Goal: Task Accomplishment & Management: Use online tool/utility

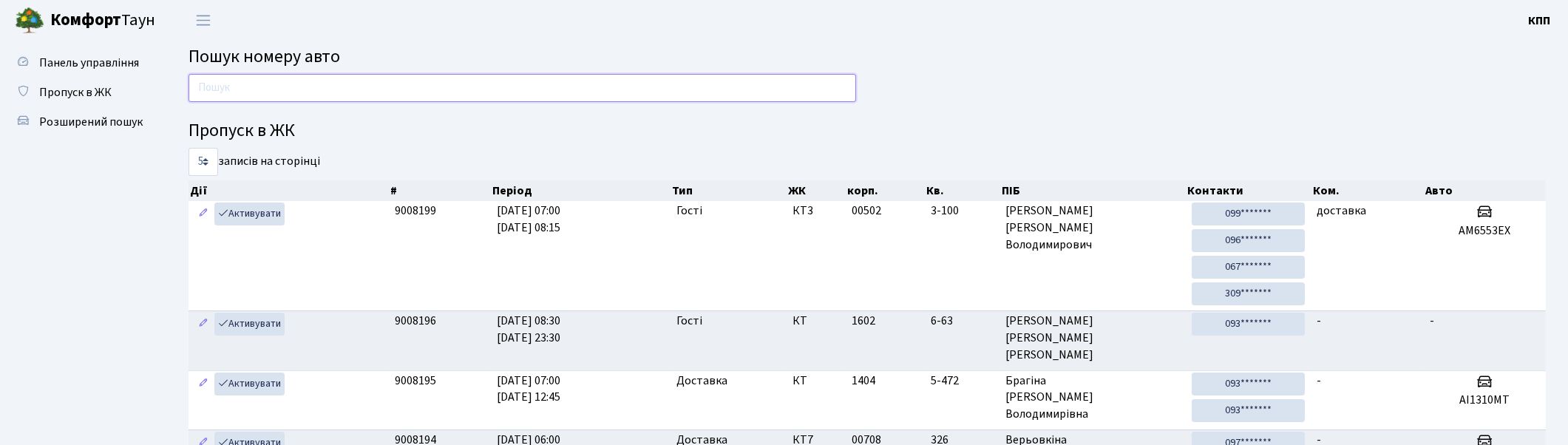
click at [420, 89] on input "text" at bounding box center [522, 88] width 667 height 28
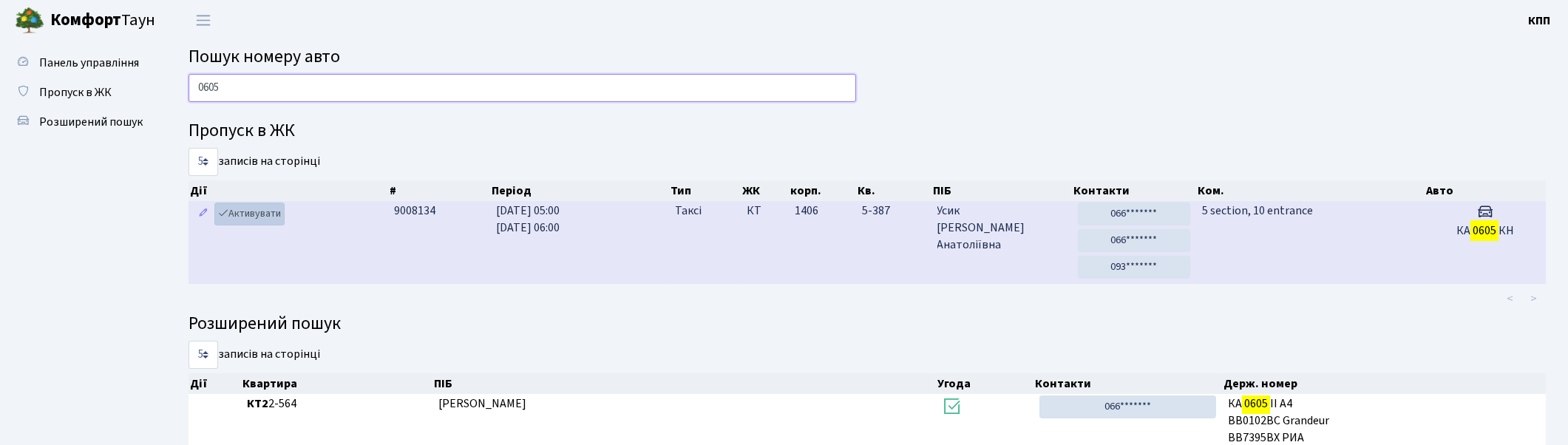
type input "0605"
click at [249, 212] on link "Активувати" at bounding box center [250, 214] width 71 height 23
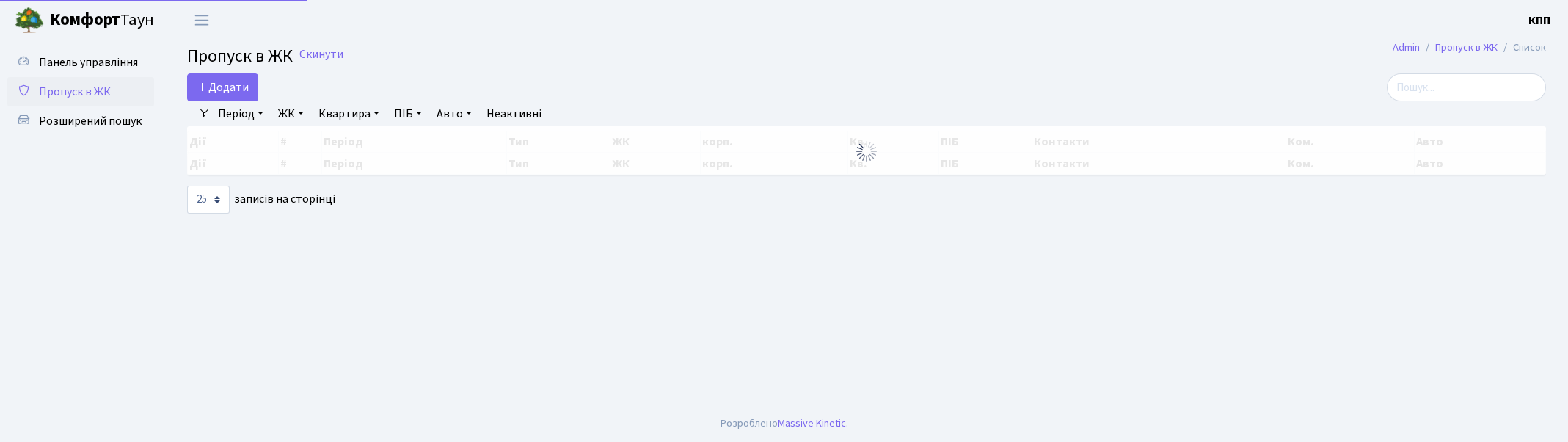
select select "25"
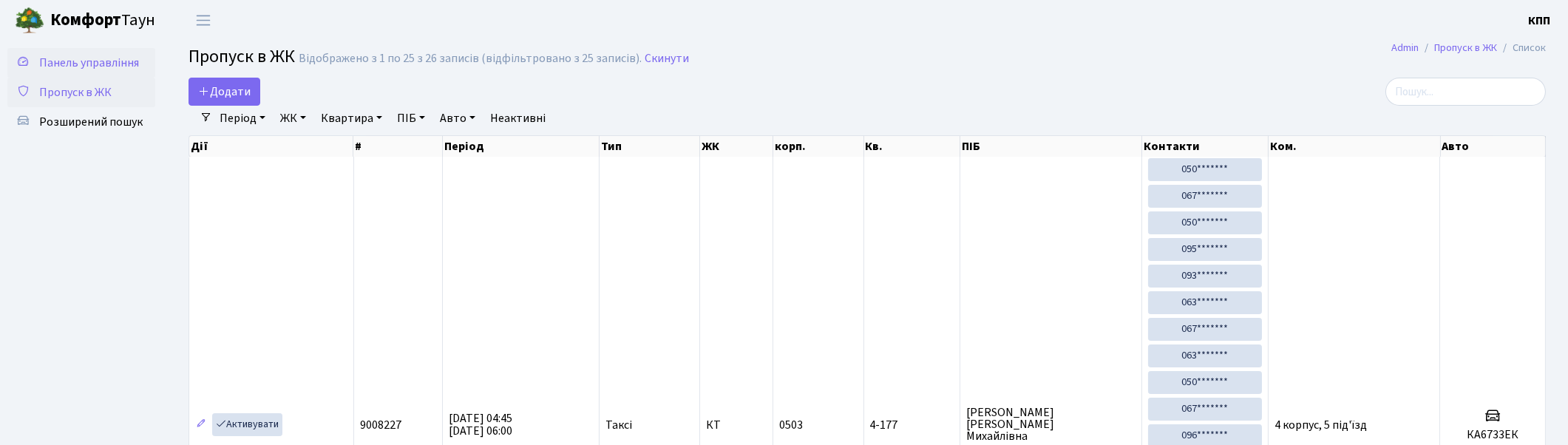
click at [117, 59] on span "Панель управління" at bounding box center [89, 62] width 100 height 16
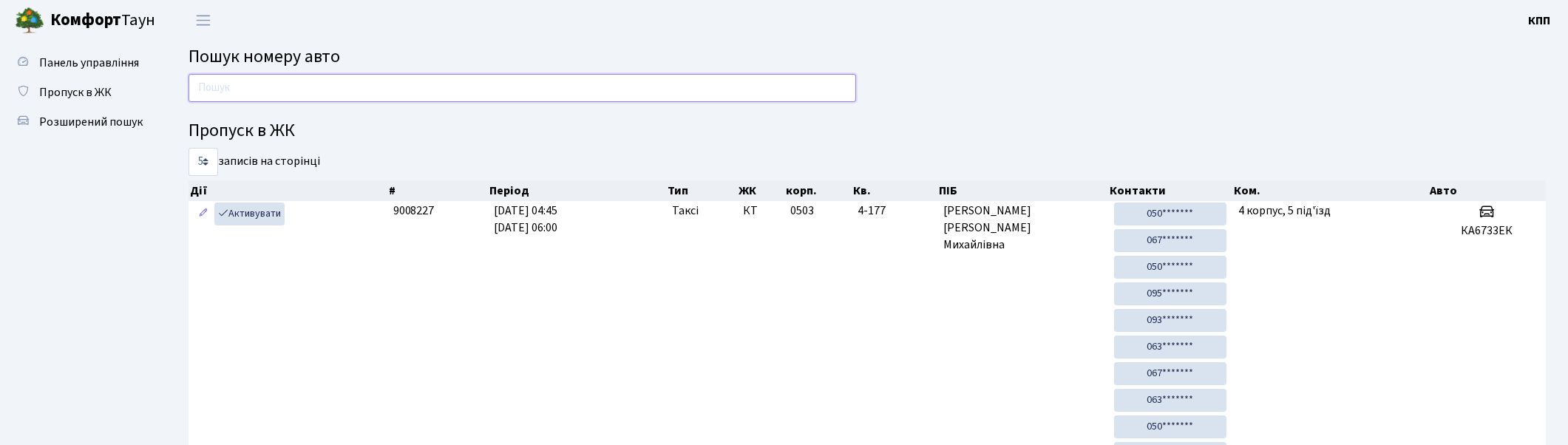
click at [374, 89] on input "text" at bounding box center [522, 88] width 667 height 28
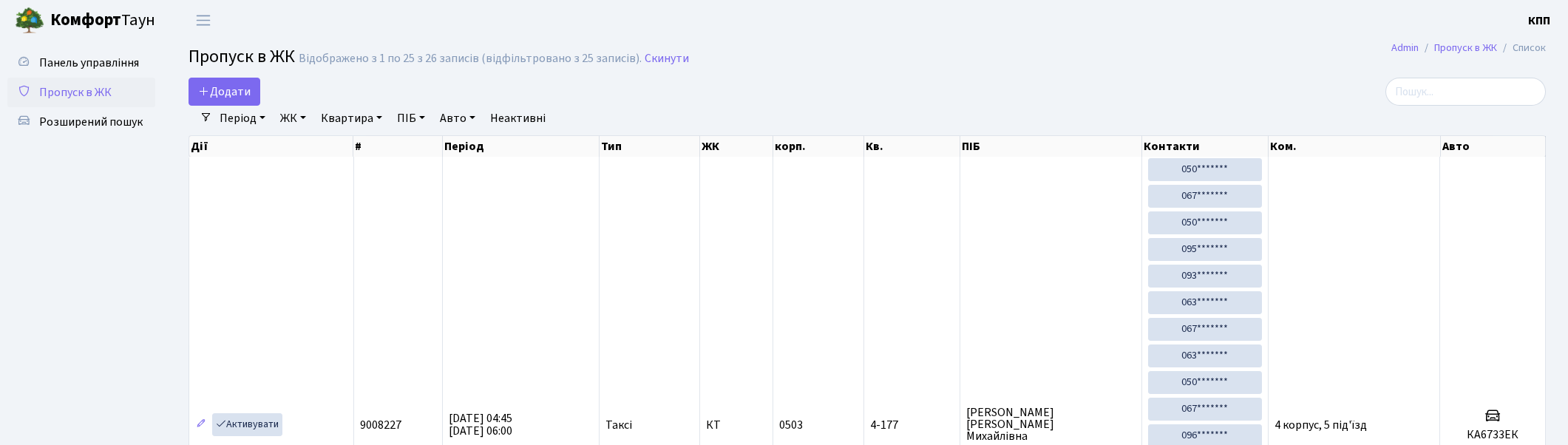
select select "25"
